Goal: Transaction & Acquisition: Purchase product/service

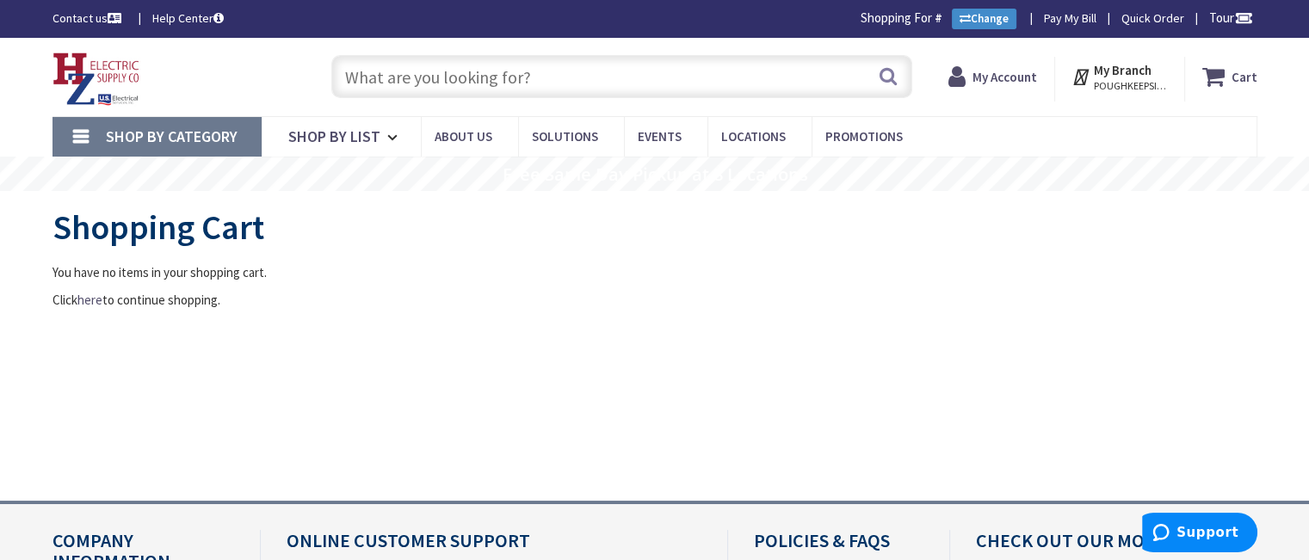
click at [979, 78] on strong "My Account" at bounding box center [1004, 77] width 65 height 16
type input "[GEOGRAPHIC_DATA], [GEOGRAPHIC_DATA]"
click at [729, 80] on input "text" at bounding box center [621, 76] width 581 height 43
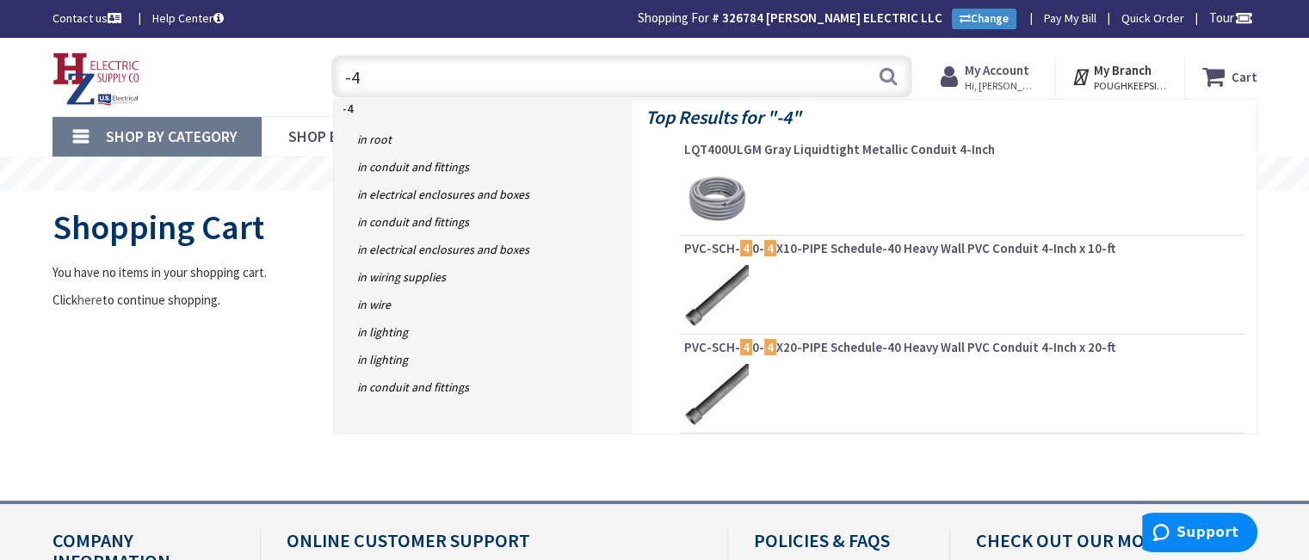
type input "-"
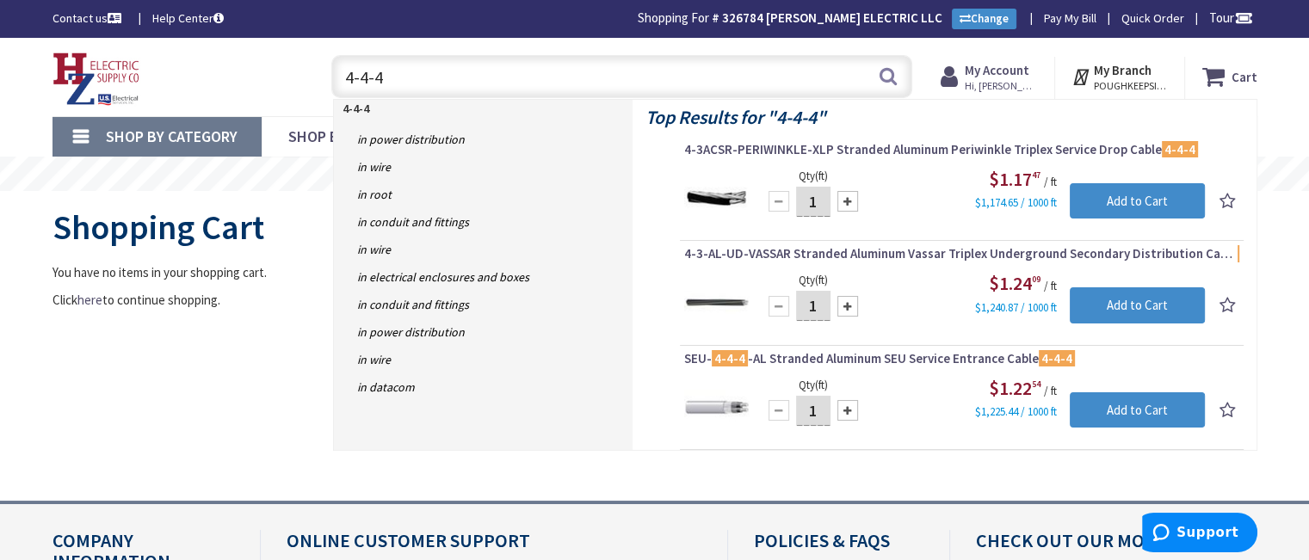
type input "4-4-4"
click at [723, 297] on img at bounding box center [716, 302] width 65 height 65
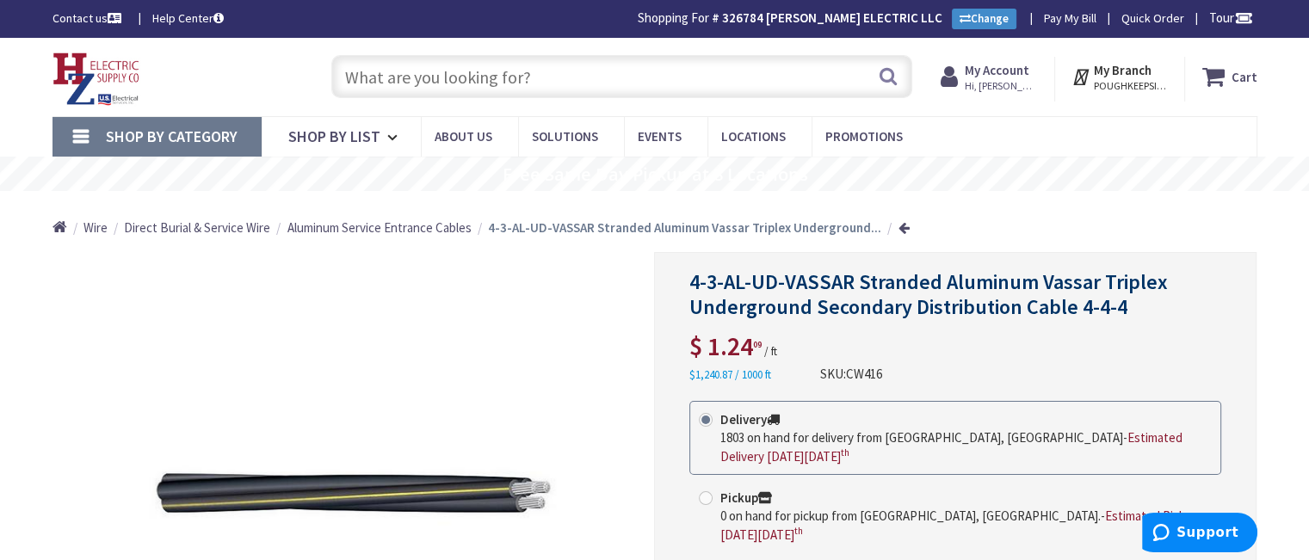
click at [522, 78] on input "text" at bounding box center [621, 76] width 581 height 43
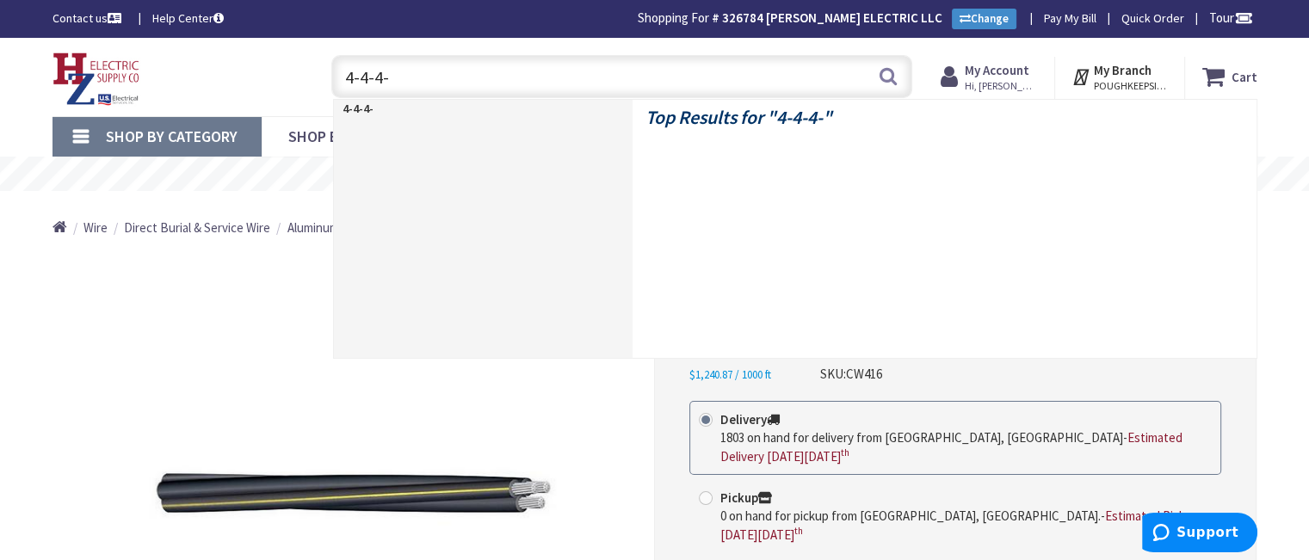
type input "4-4-4-3"
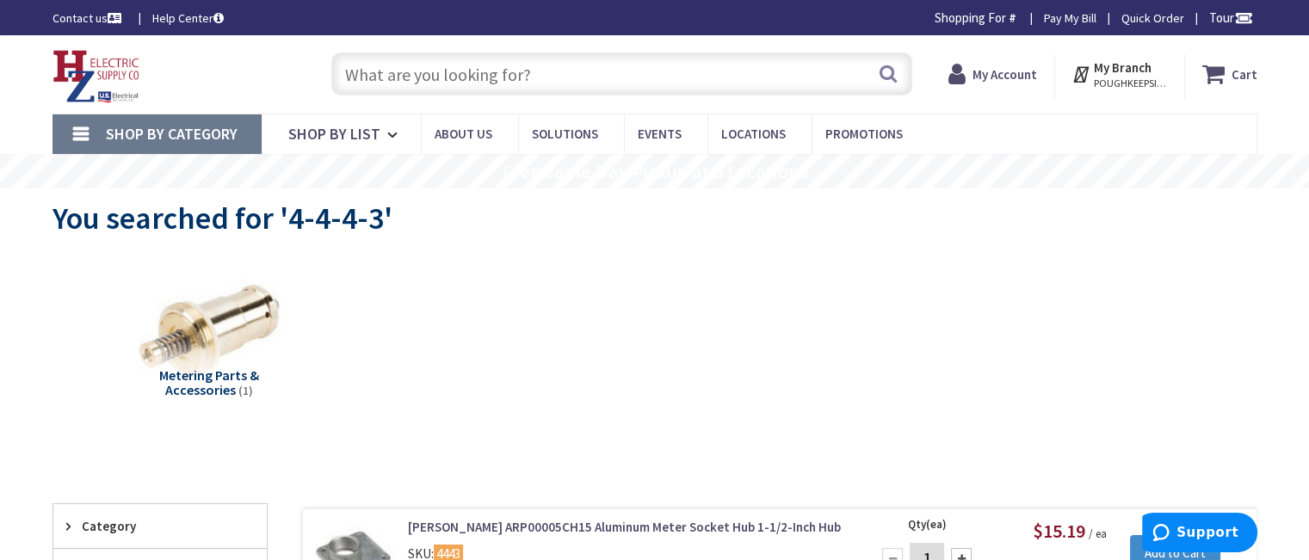
click at [468, 75] on input "text" at bounding box center [621, 73] width 581 height 43
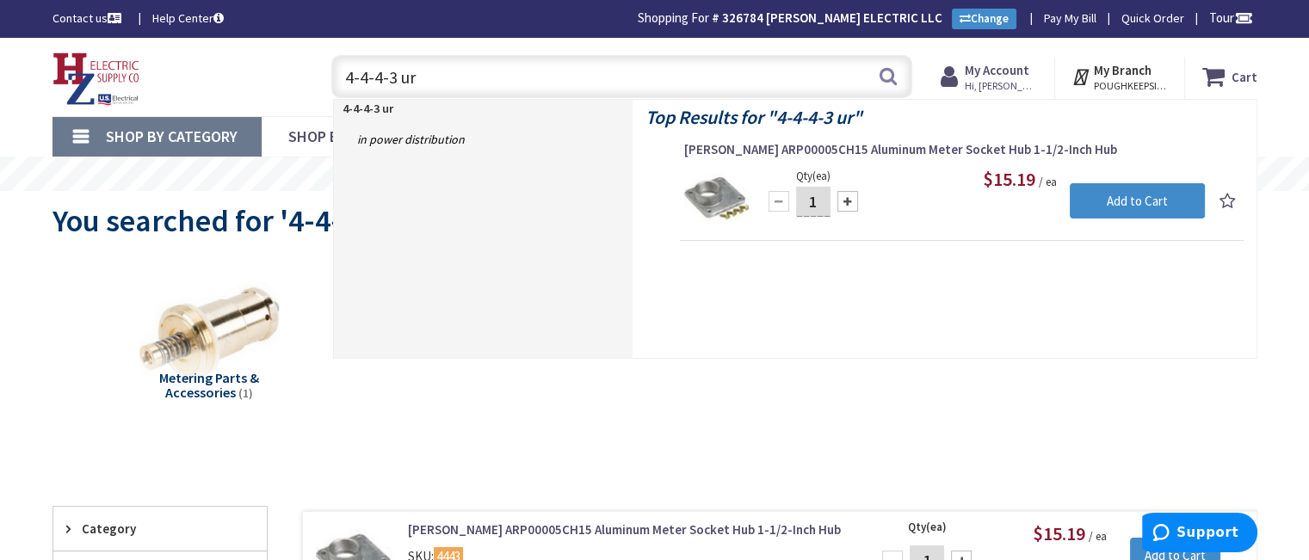
type input "4-4-4-3 urd"
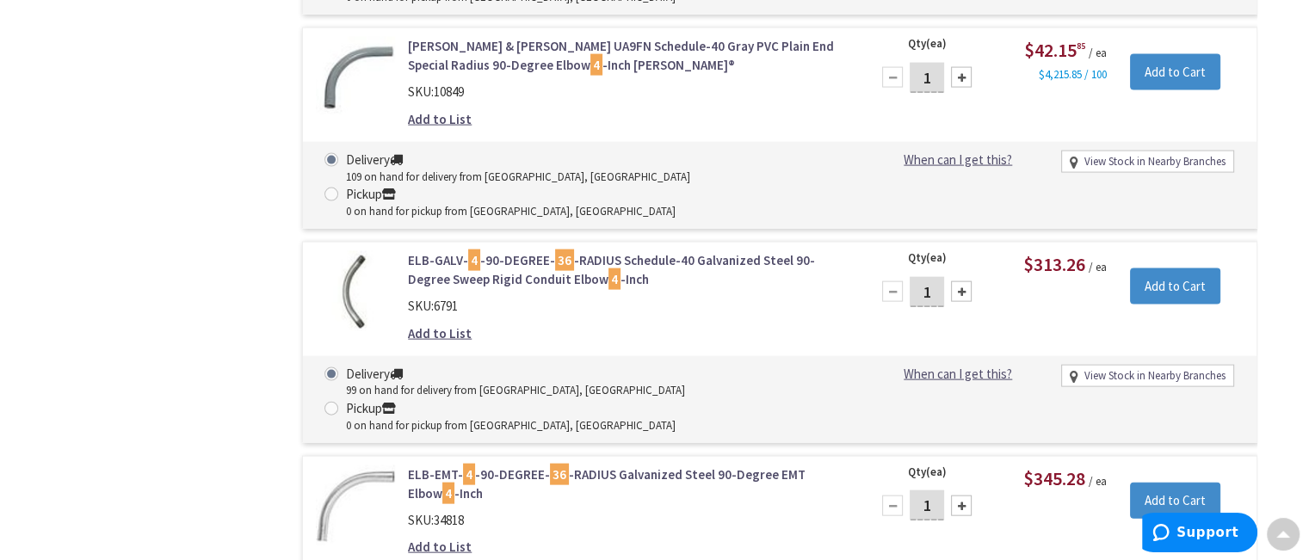
scroll to position [4046, 0]
